Goal: Transaction & Acquisition: Purchase product/service

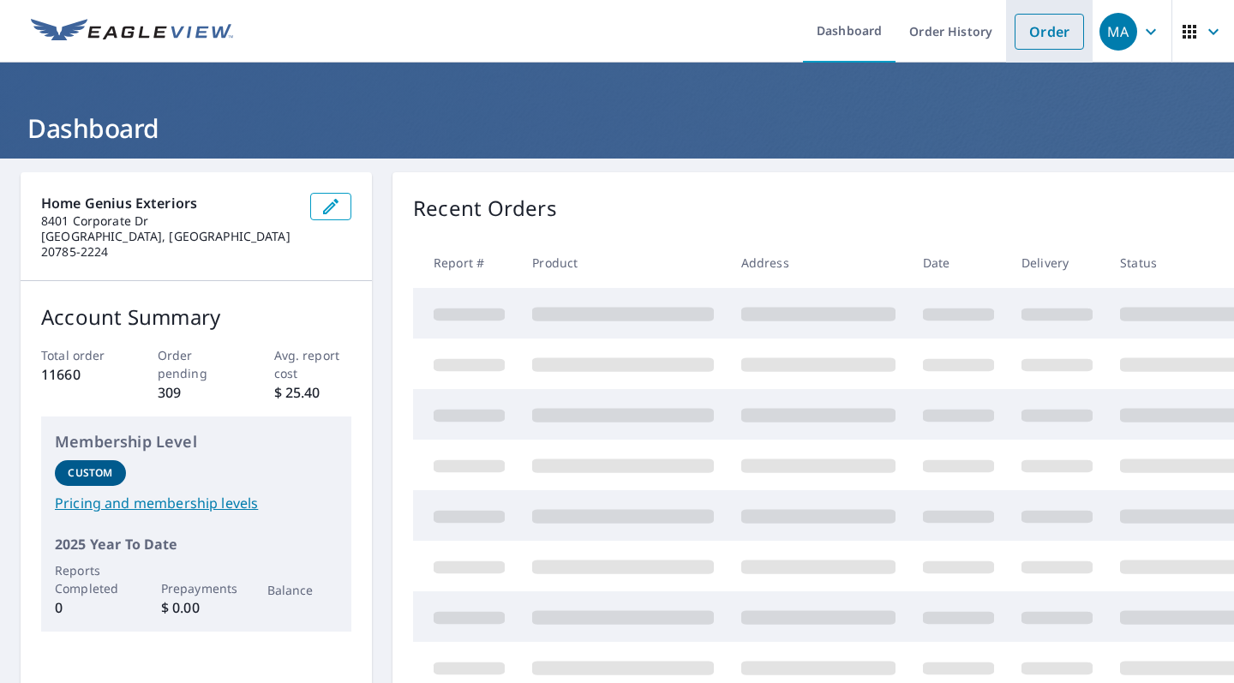
click at [1041, 37] on link "Order" at bounding box center [1048, 32] width 69 height 36
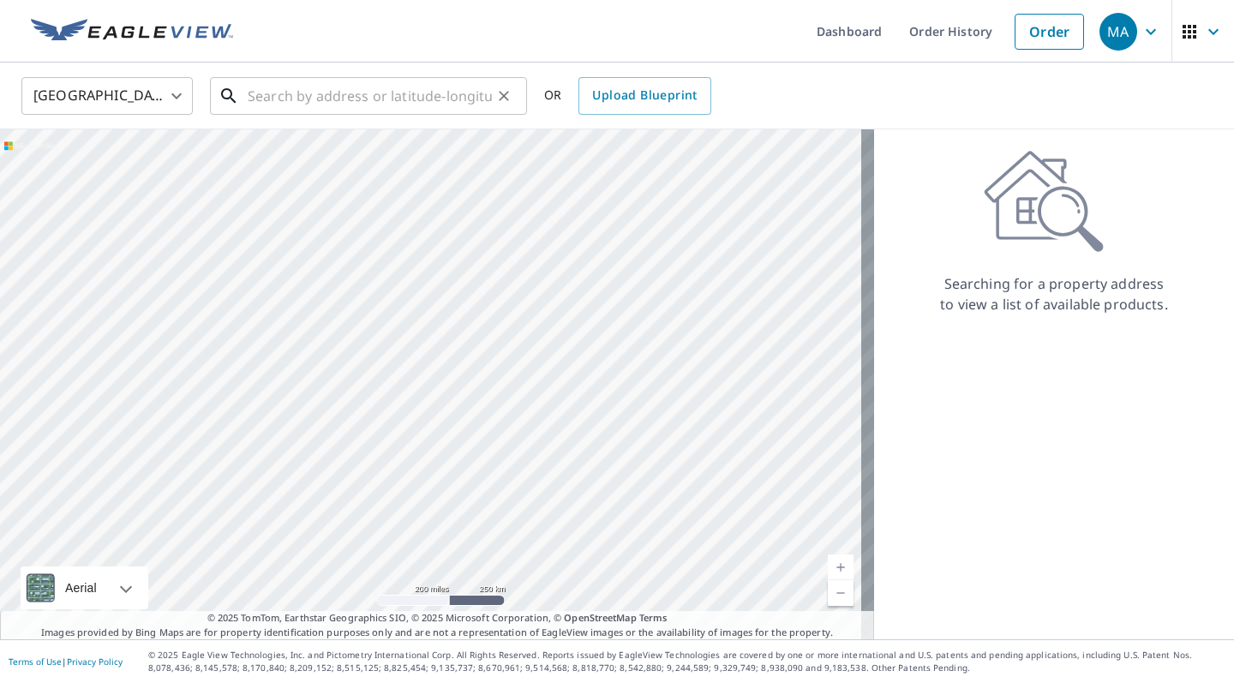
click at [392, 96] on input "text" at bounding box center [370, 96] width 244 height 48
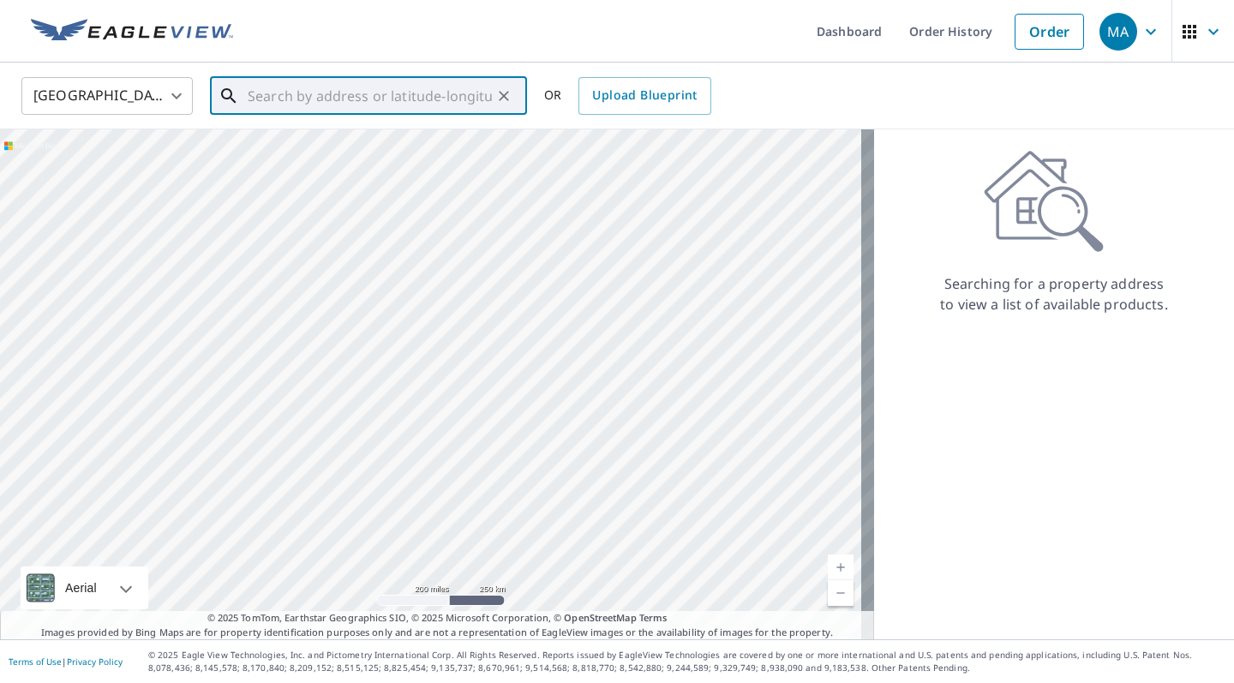
paste input "[STREET_ADDRESS]"
click at [473, 148] on span "[STREET_ADDRESS]" at bounding box center [378, 145] width 269 height 21
type input "[STREET_ADDRESS]"
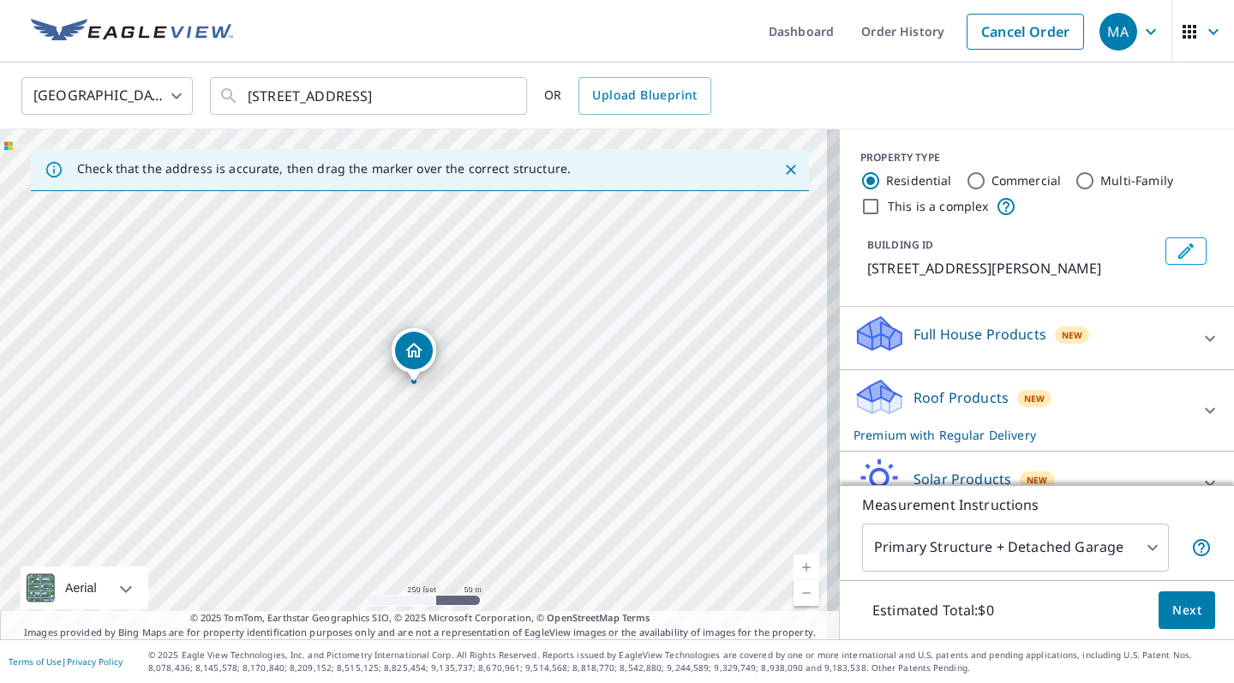
click at [1082, 559] on body "MA MA Dashboard Order History Cancel Order MA [GEOGRAPHIC_DATA] [GEOGRAPHIC_DAT…" at bounding box center [617, 341] width 1234 height 683
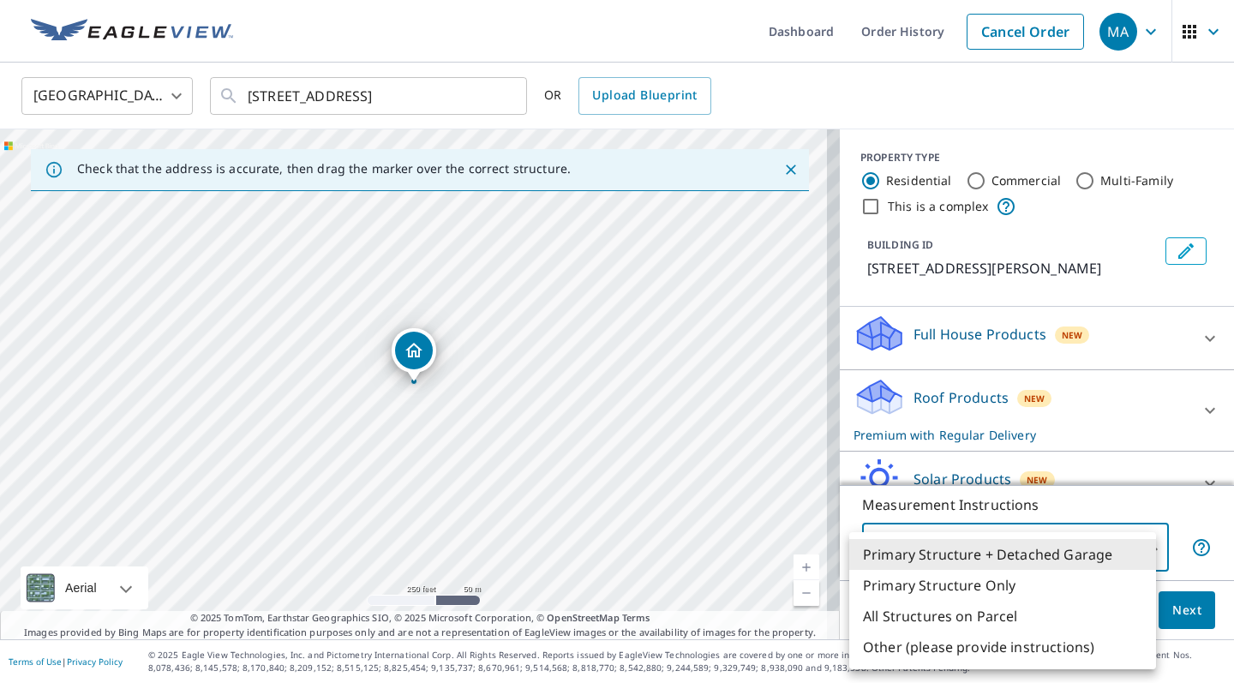
click at [1037, 585] on li "Primary Structure Only" at bounding box center [1002, 585] width 307 height 31
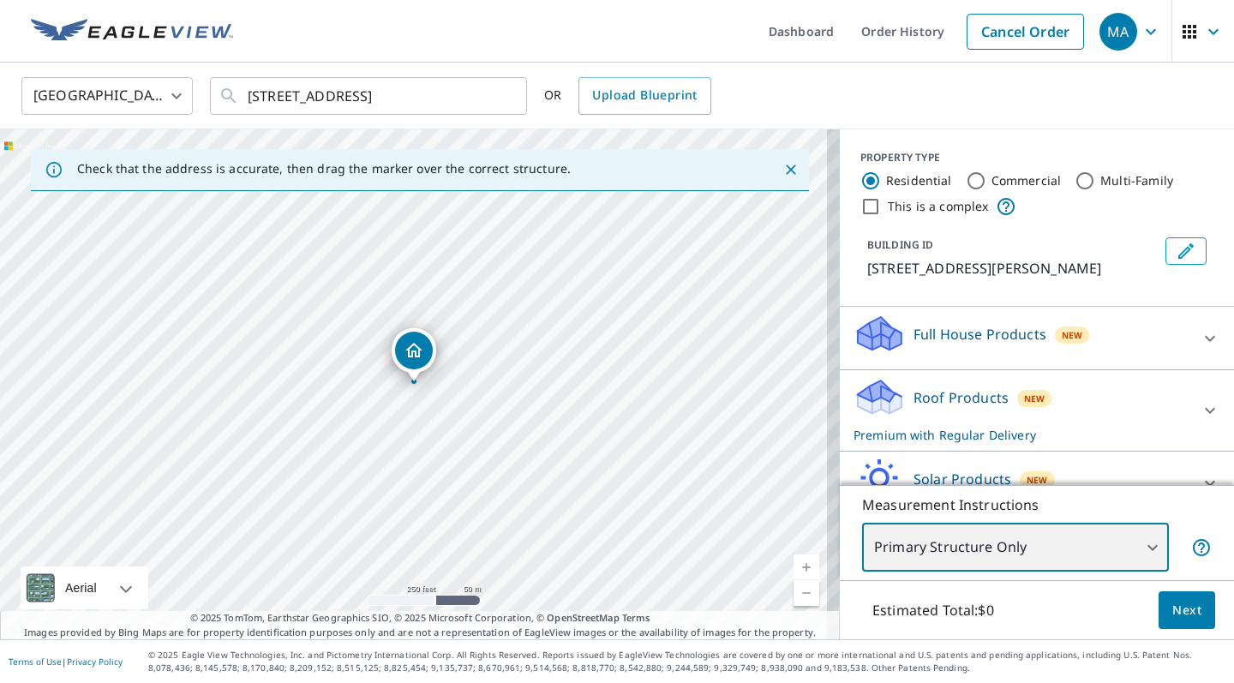
type input "2"
click at [1185, 611] on span "Next" at bounding box center [1186, 610] width 29 height 21
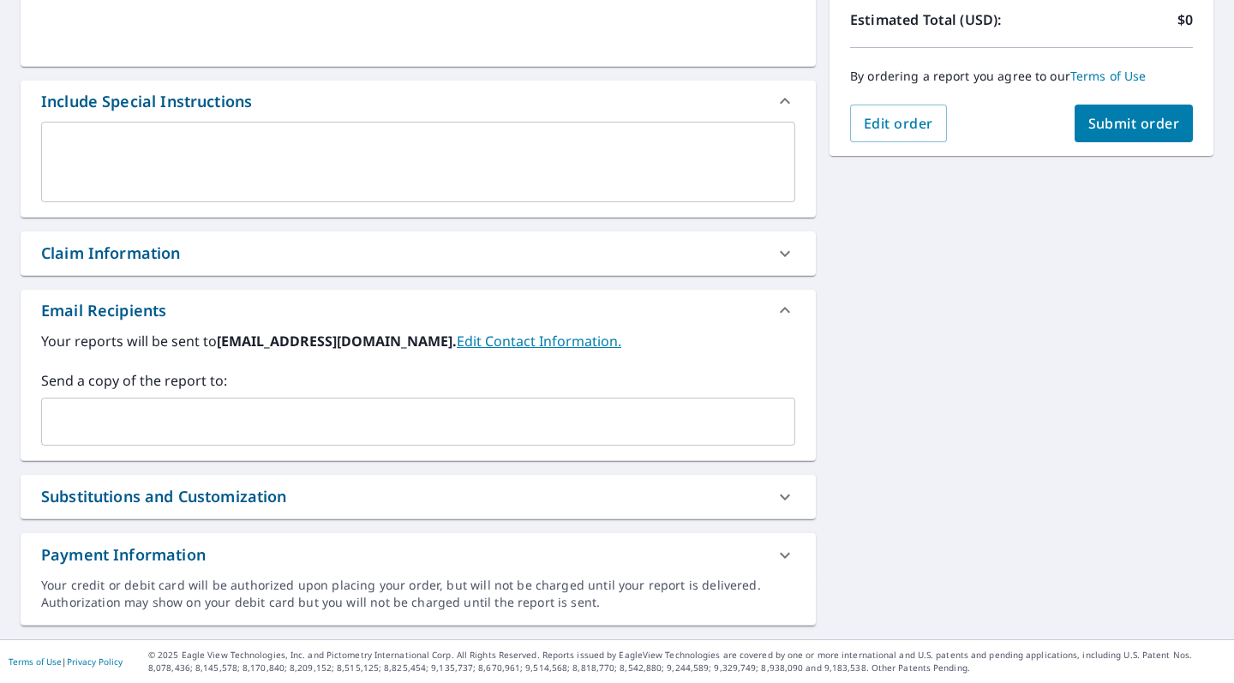
scroll to position [391, 0]
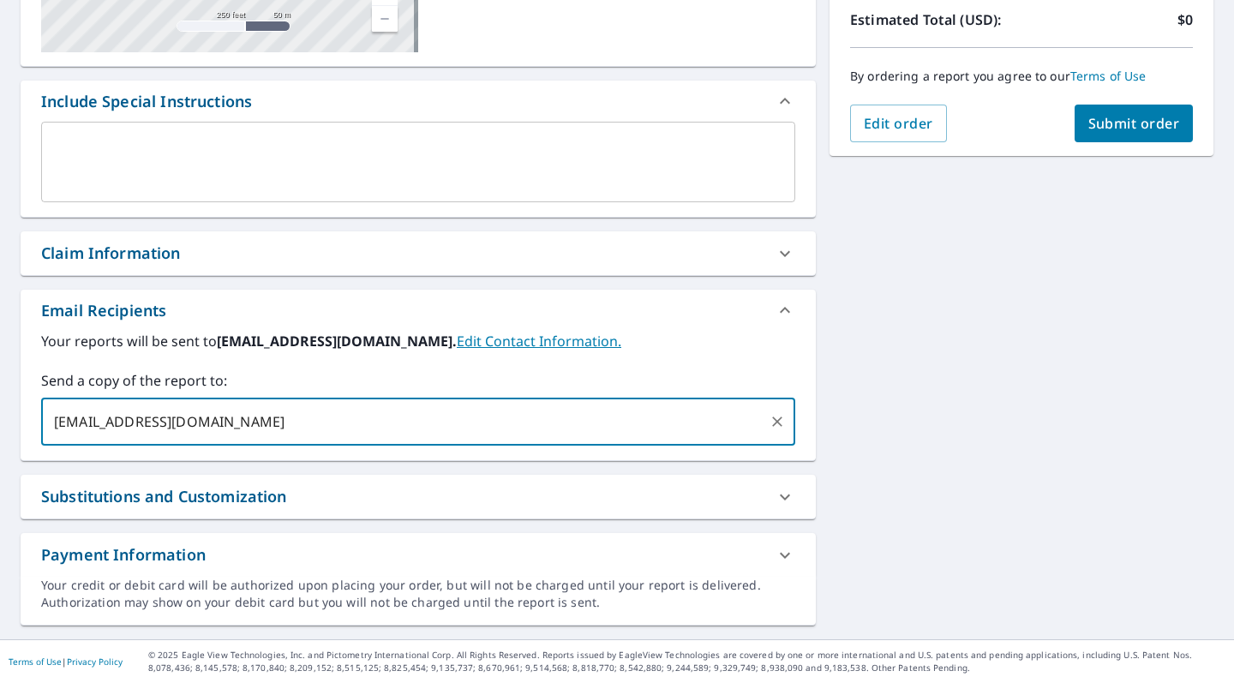
type input "[EMAIL_ADDRESS][DOMAIN_NAME]"
checkbox input "true"
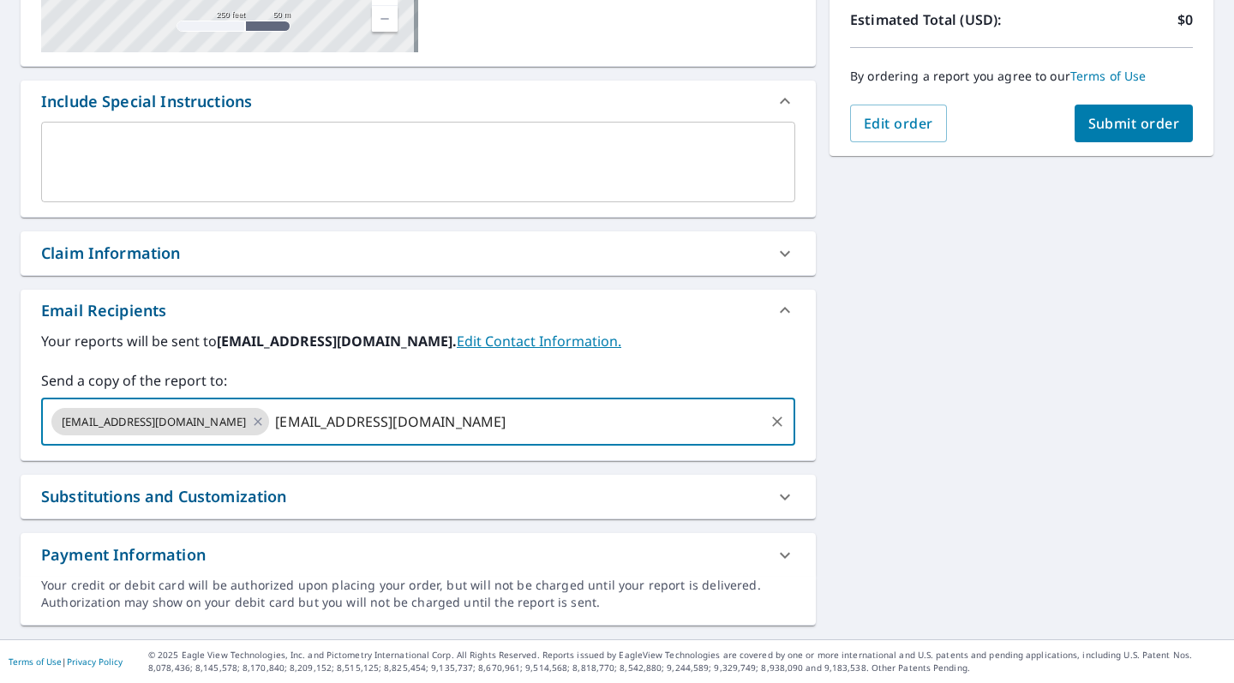
type input "[EMAIL_ADDRESS][DOMAIN_NAME]"
click at [1170, 125] on button "Submit order" at bounding box center [1133, 124] width 119 height 38
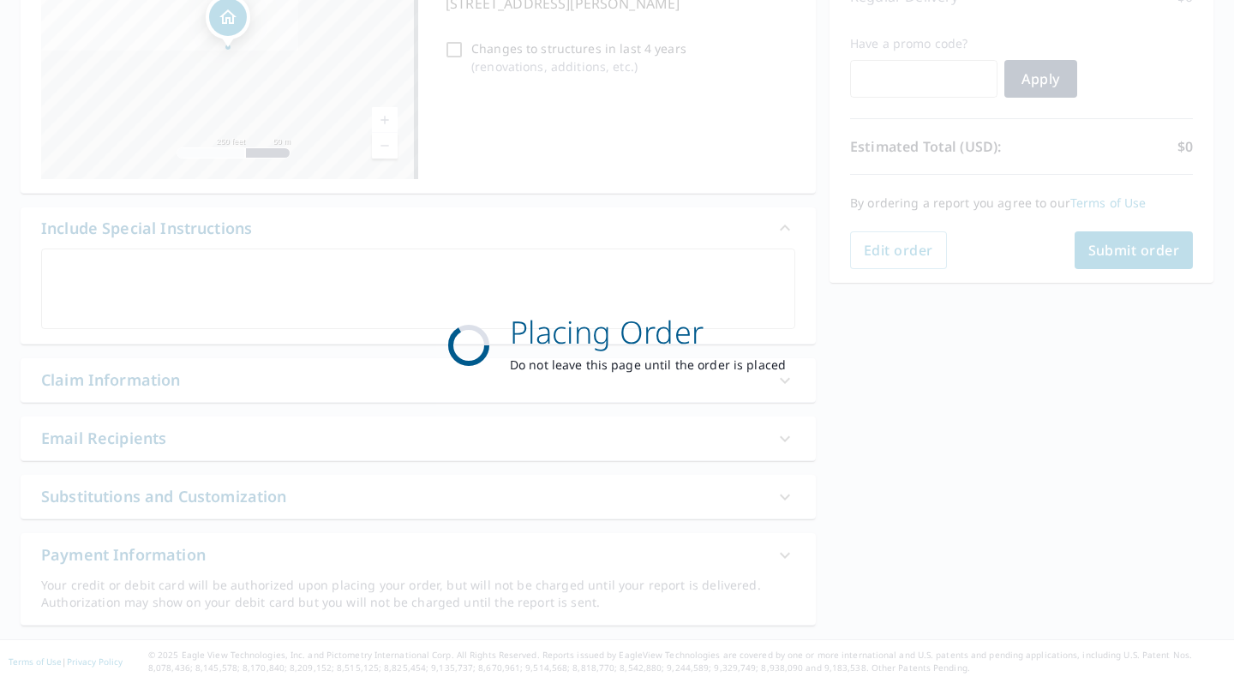
checkbox input "true"
